Goal: Navigation & Orientation: Find specific page/section

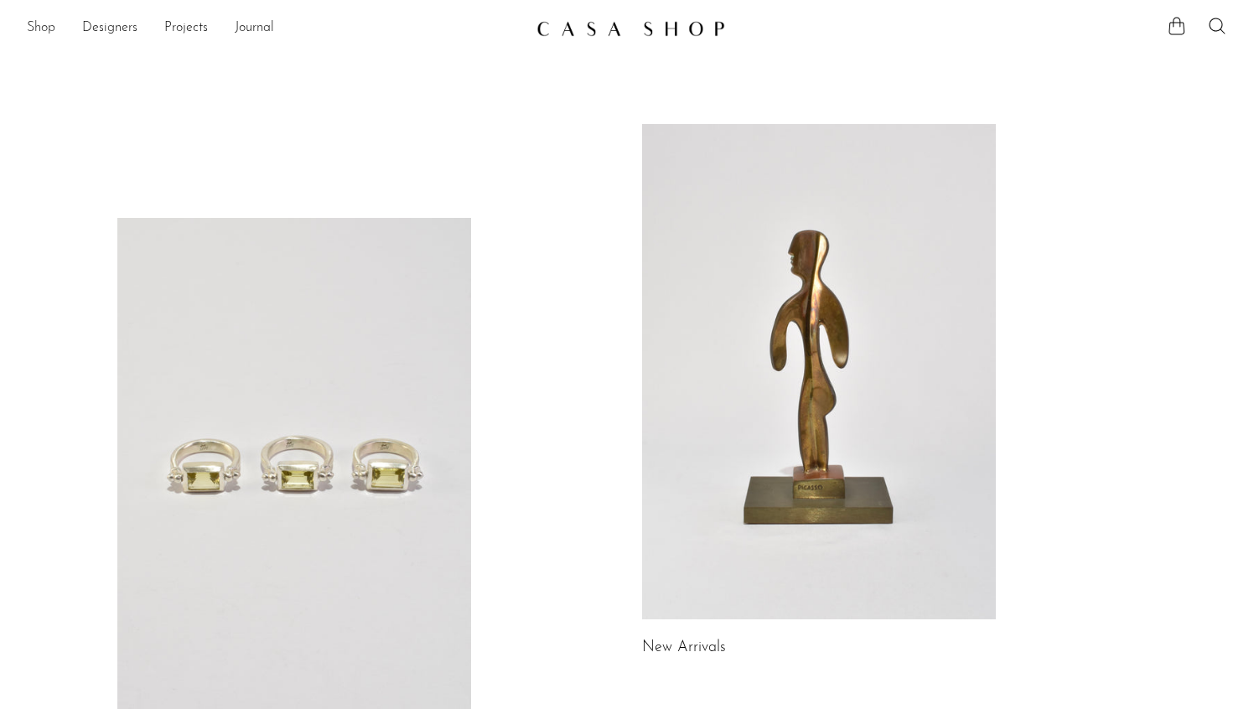
click at [43, 25] on link "Shop" at bounding box center [41, 29] width 28 height 22
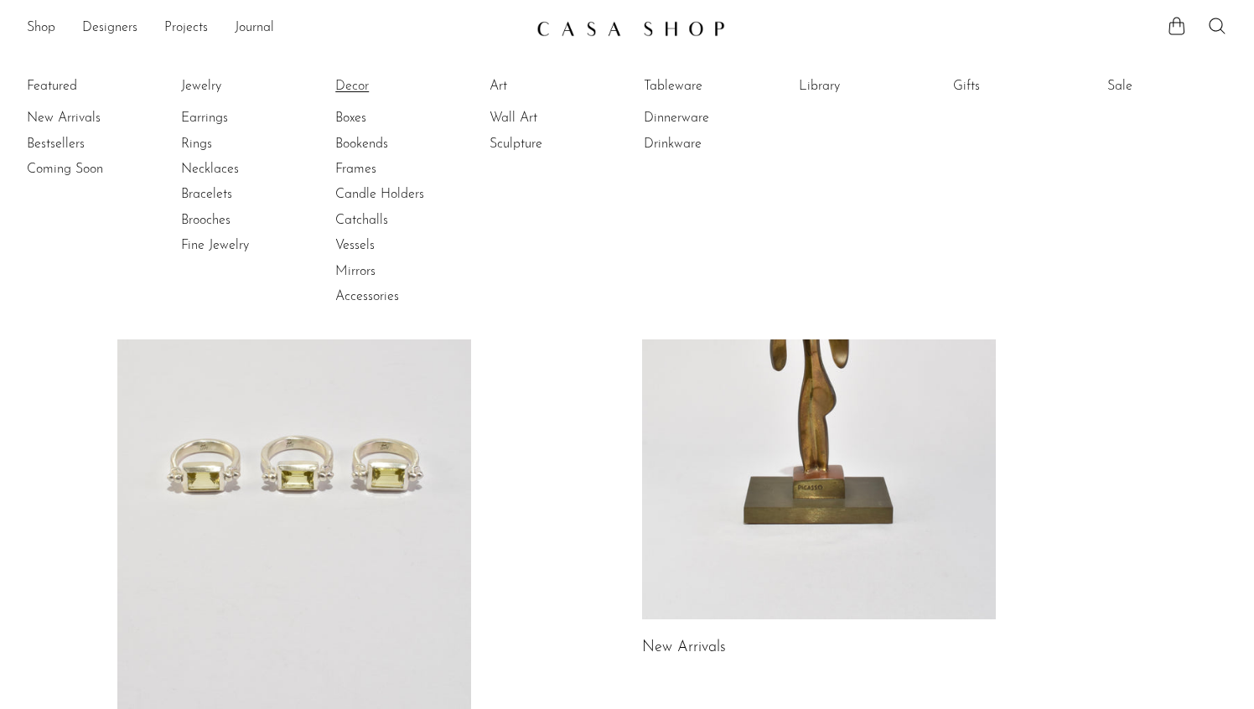
click at [361, 84] on link "Decor" at bounding box center [398, 86] width 126 height 18
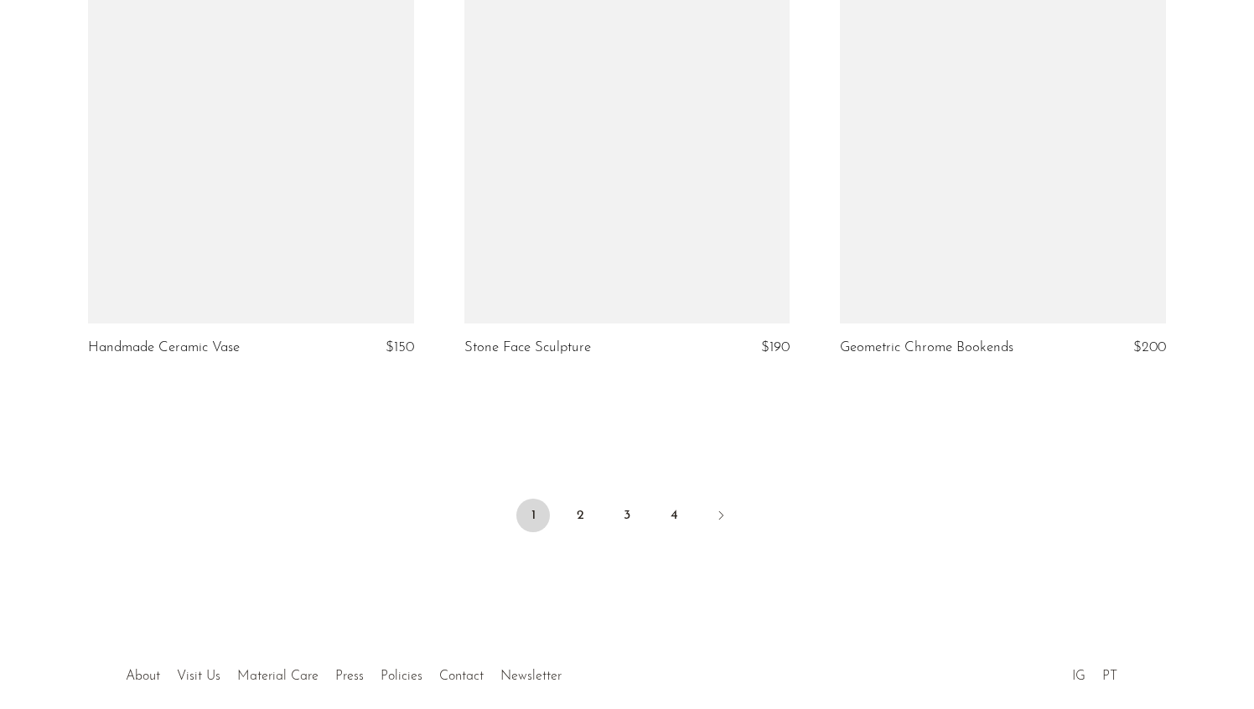
scroll to position [6191, 0]
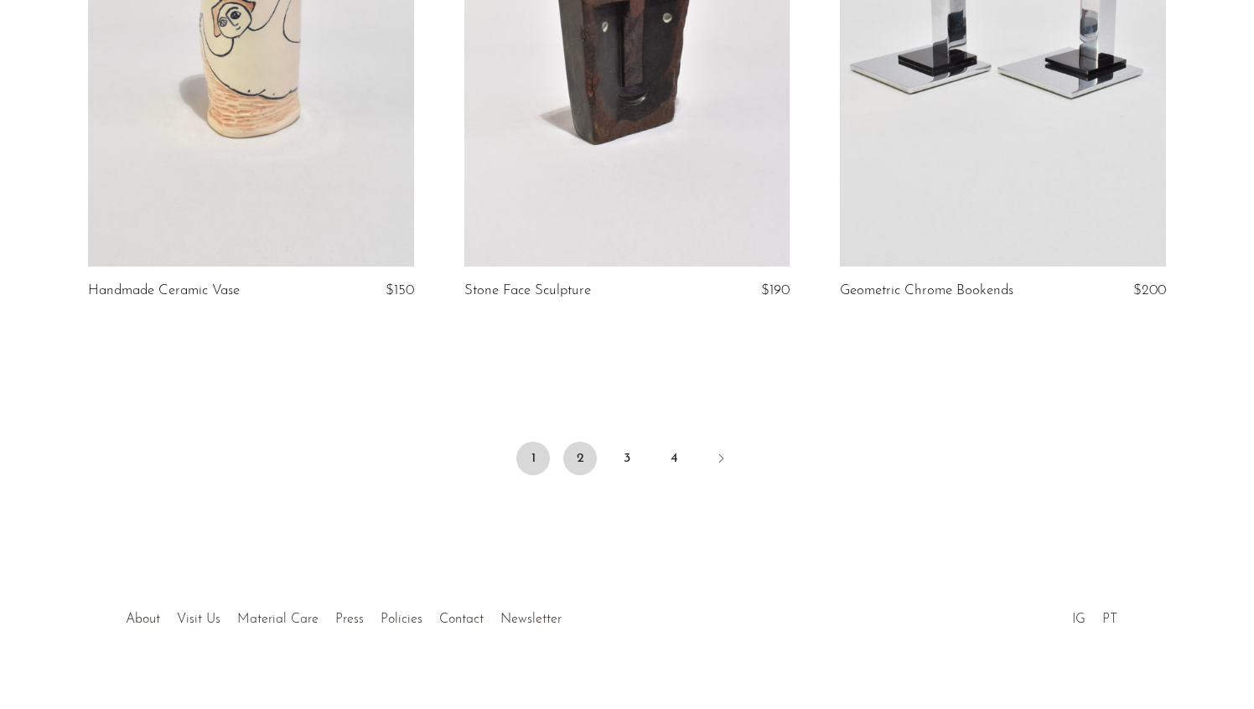
click at [580, 469] on link "2" at bounding box center [580, 459] width 34 height 34
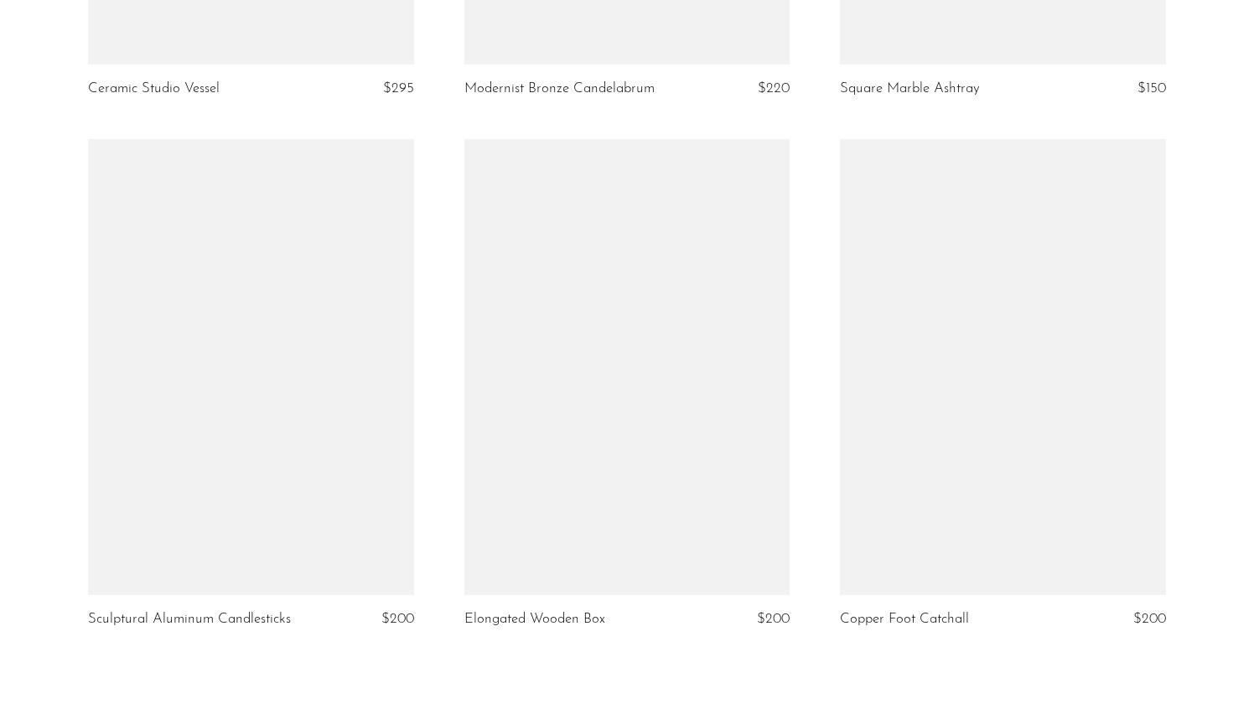
scroll to position [6197, 0]
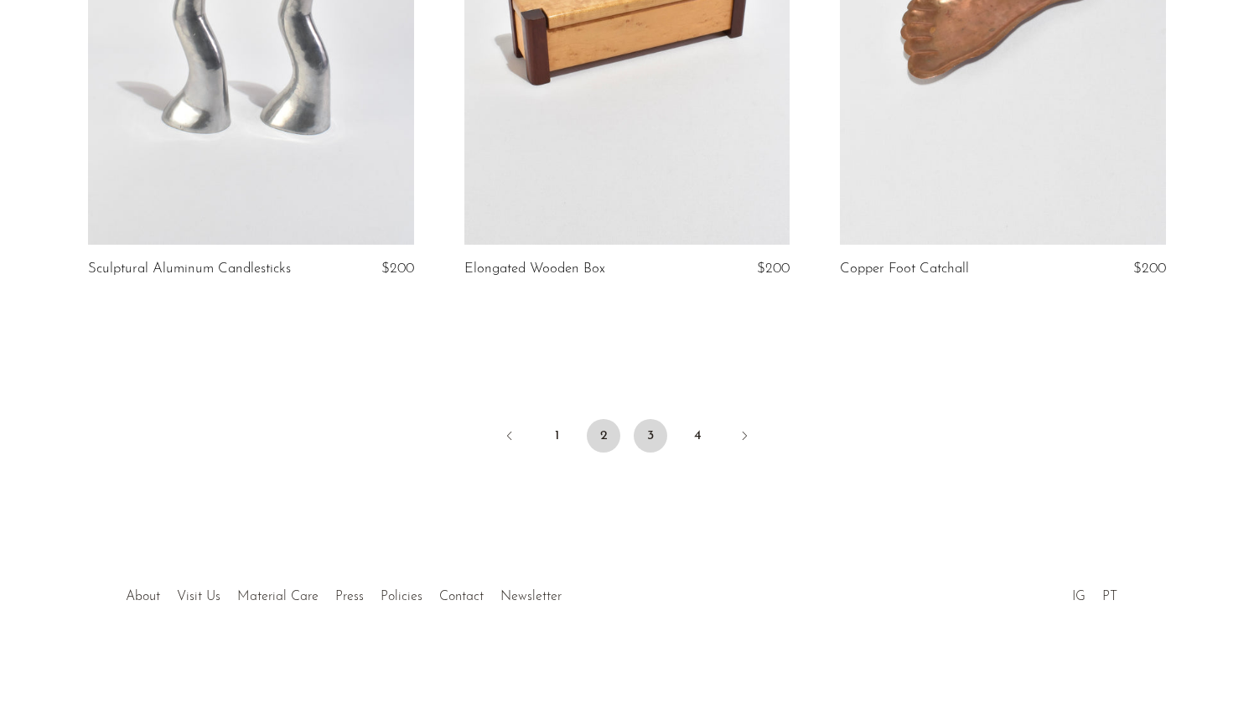
click at [643, 433] on link "3" at bounding box center [650, 436] width 34 height 34
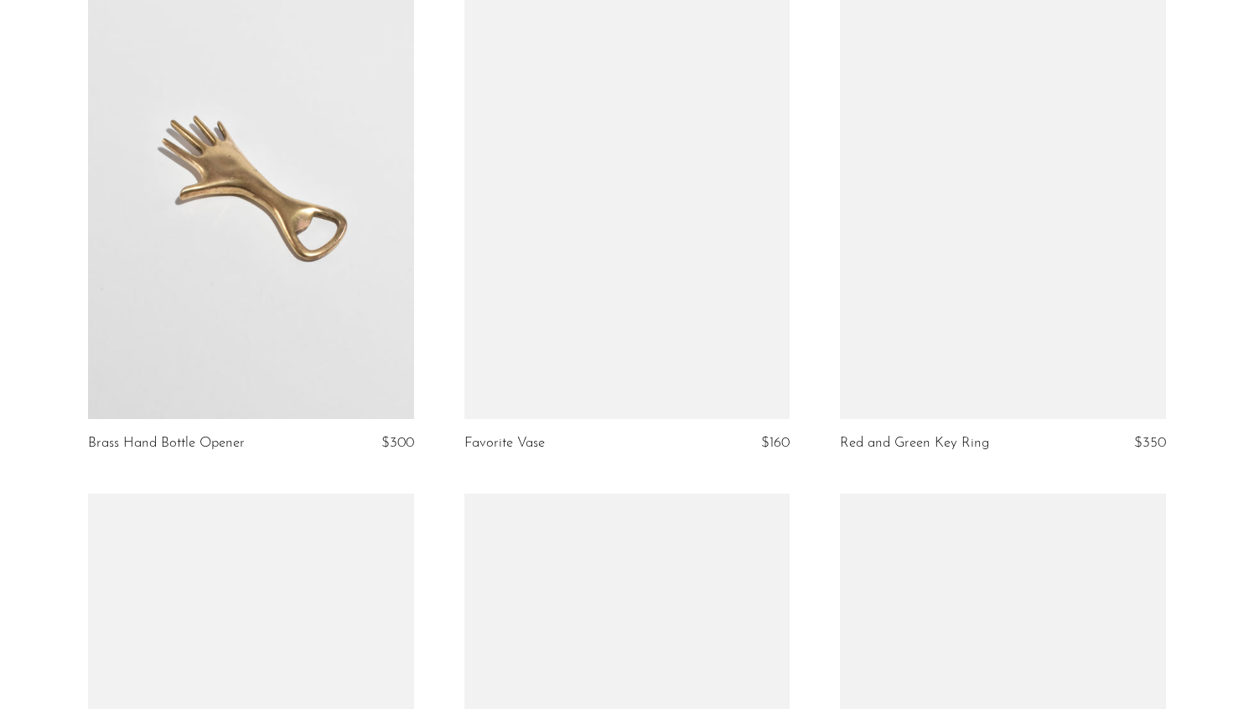
scroll to position [4448, 0]
